Goal: Navigation & Orientation: Find specific page/section

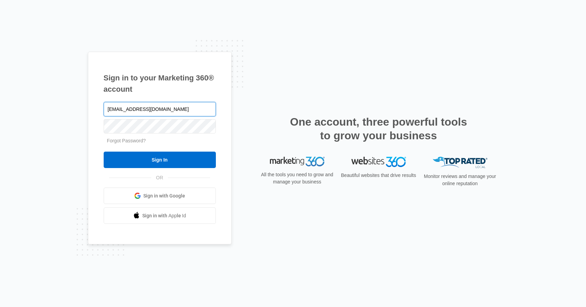
type input "[EMAIL_ADDRESS][DOMAIN_NAME]"
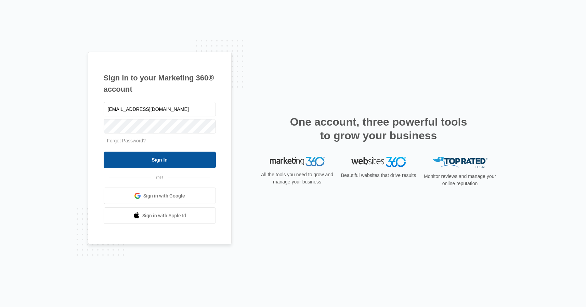
click at [194, 156] on input "Sign In" at bounding box center [160, 160] width 112 height 16
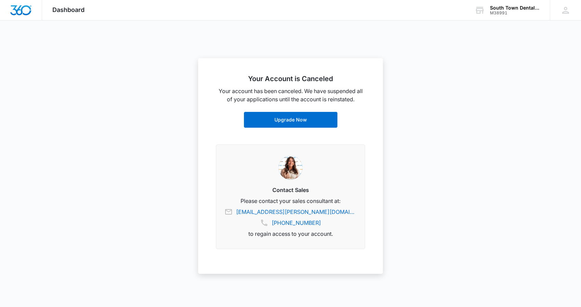
scroll to position [103, 0]
click at [570, 9] on icon at bounding box center [566, 10] width 10 height 10
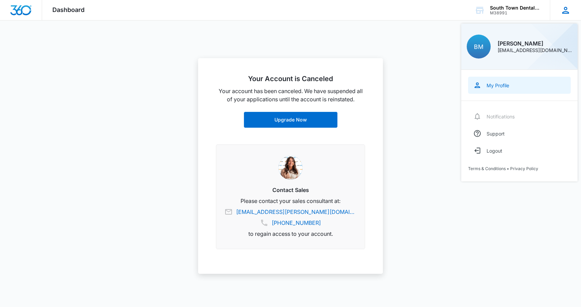
click at [498, 85] on div "My Profile" at bounding box center [498, 85] width 23 height 6
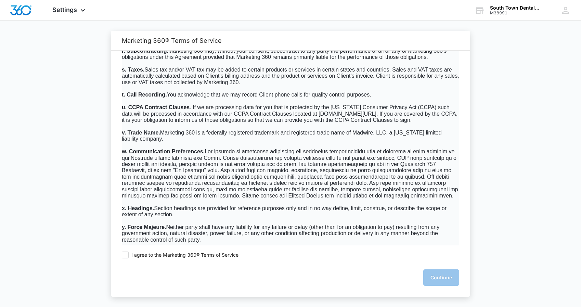
scroll to position [4388, 0]
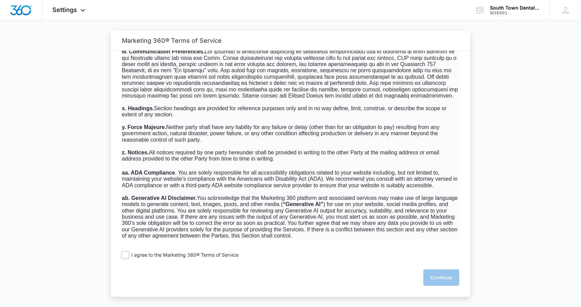
click at [126, 254] on span at bounding box center [125, 255] width 7 height 7
click at [126, 254] on input "I agree to the Marketing 360® Terms of Service" at bounding box center [125, 255] width 7 height 7
checkbox input "true"
click at [435, 283] on button "Continue" at bounding box center [441, 277] width 36 height 16
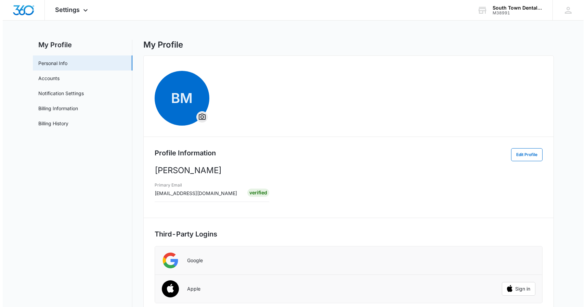
scroll to position [0, 0]
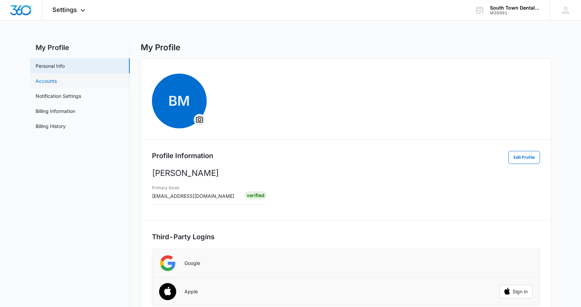
click at [40, 77] on link "Accounts" at bounding box center [46, 80] width 21 height 7
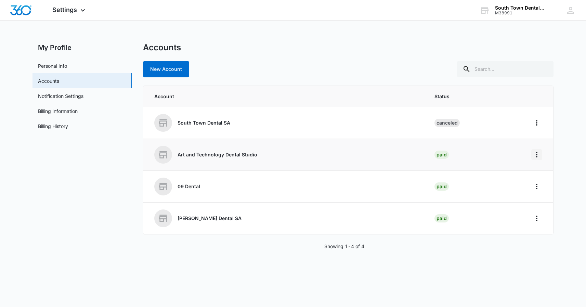
click at [537, 152] on icon "Home" at bounding box center [536, 154] width 1 height 5
click at [518, 174] on div "Go to Dashboard" at bounding box center [507, 173] width 38 height 5
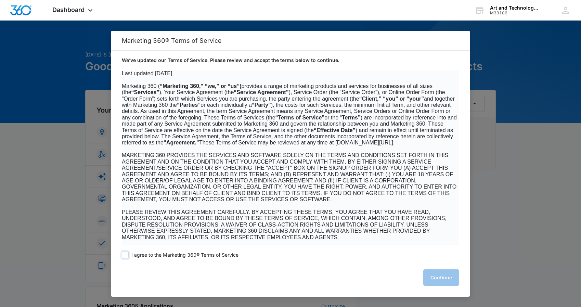
click at [129, 254] on label "I agree to the Marketing 360® Terms of Service" at bounding box center [180, 255] width 117 height 7
click at [129, 254] on input "I agree to the Marketing 360® Terms of Service" at bounding box center [125, 255] width 7 height 7
checkbox input "true"
click at [449, 279] on button "Continue" at bounding box center [441, 277] width 36 height 16
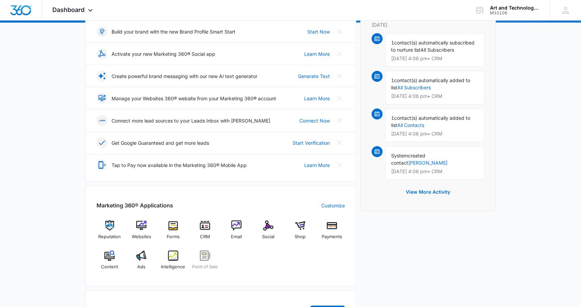
scroll to position [103, 0]
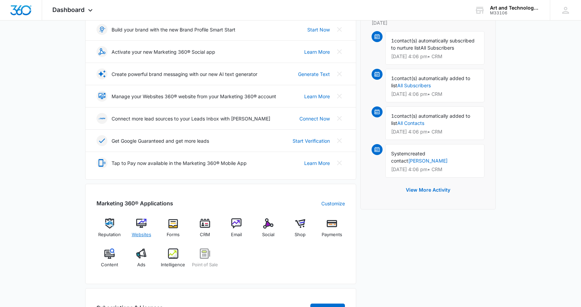
click at [143, 226] on img at bounding box center [141, 223] width 10 height 10
